Goal: Find specific fact

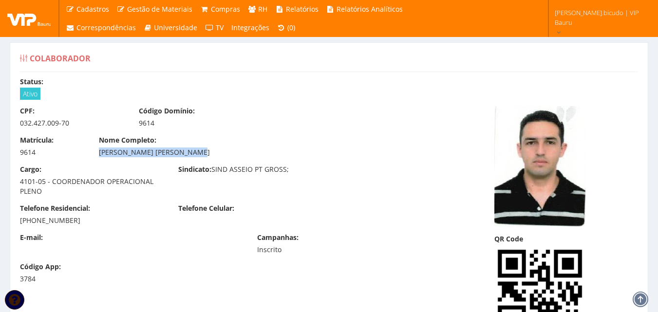
drag, startPoint x: 102, startPoint y: 155, endPoint x: 236, endPoint y: 151, distance: 133.5
click at [236, 151] on div "[PERSON_NAME] [PERSON_NAME]" at bounding box center [250, 153] width 302 height 10
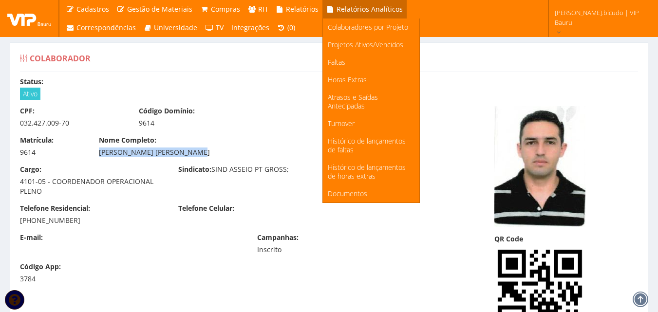
copy div "[PERSON_NAME] [PERSON_NAME]"
